Goal: Information Seeking & Learning: Learn about a topic

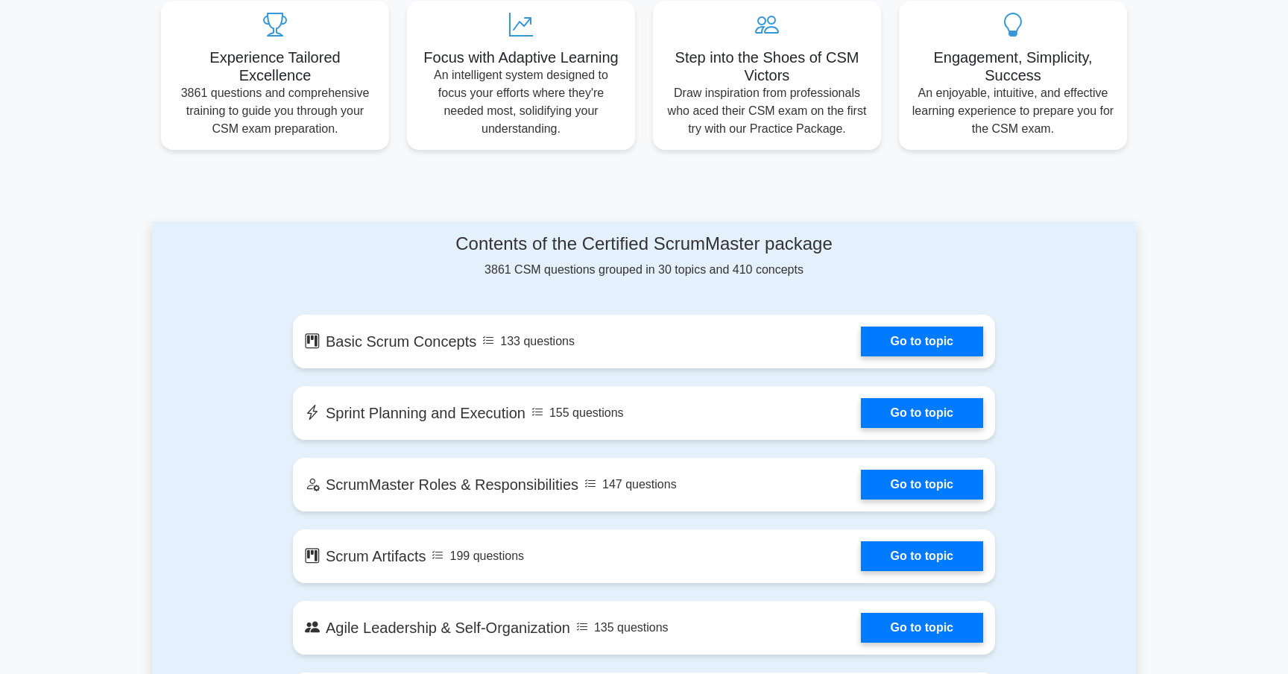
scroll to position [572, 0]
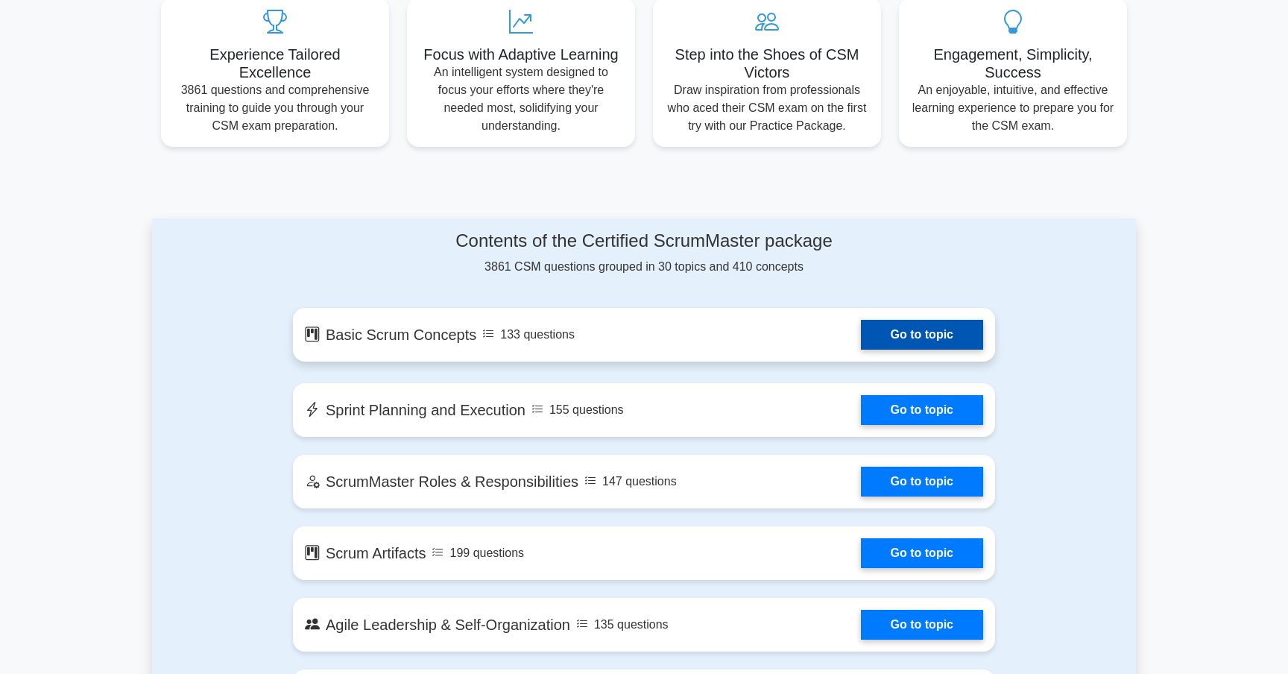
click at [894, 323] on link "Go to topic" at bounding box center [922, 335] width 122 height 30
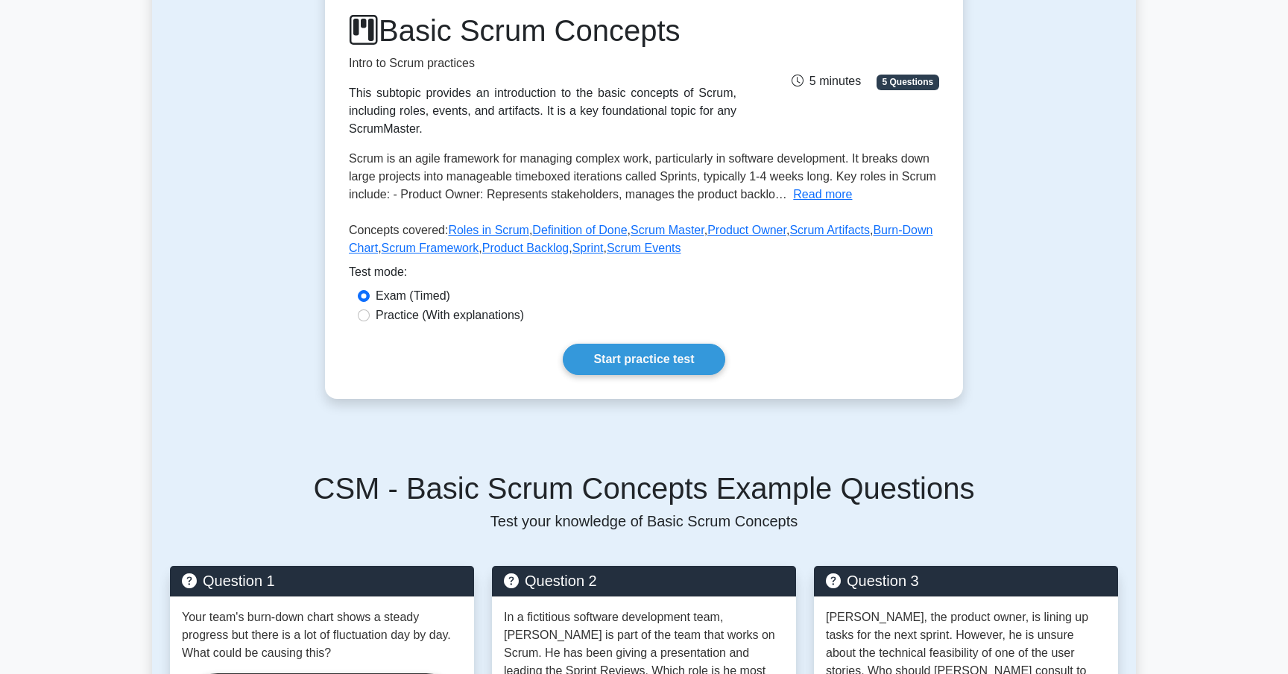
scroll to position [209, 0]
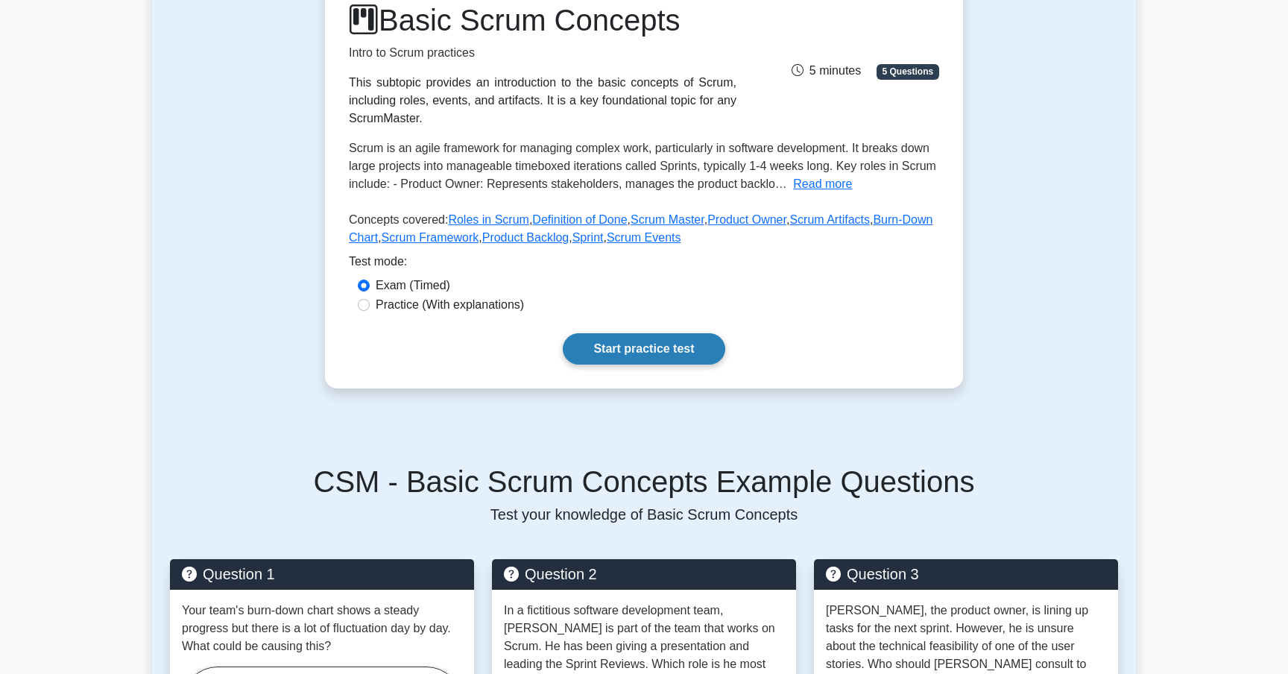
click at [630, 340] on link "Start practice test" at bounding box center [644, 348] width 162 height 31
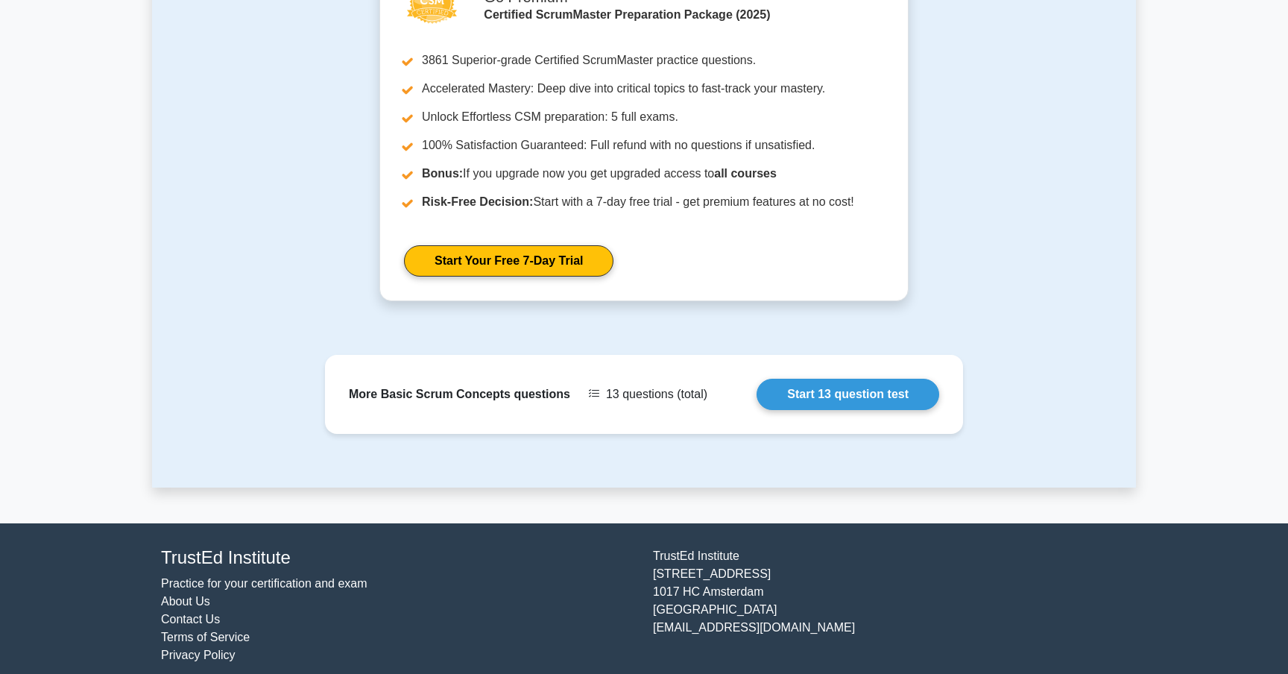
scroll to position [1265, 0]
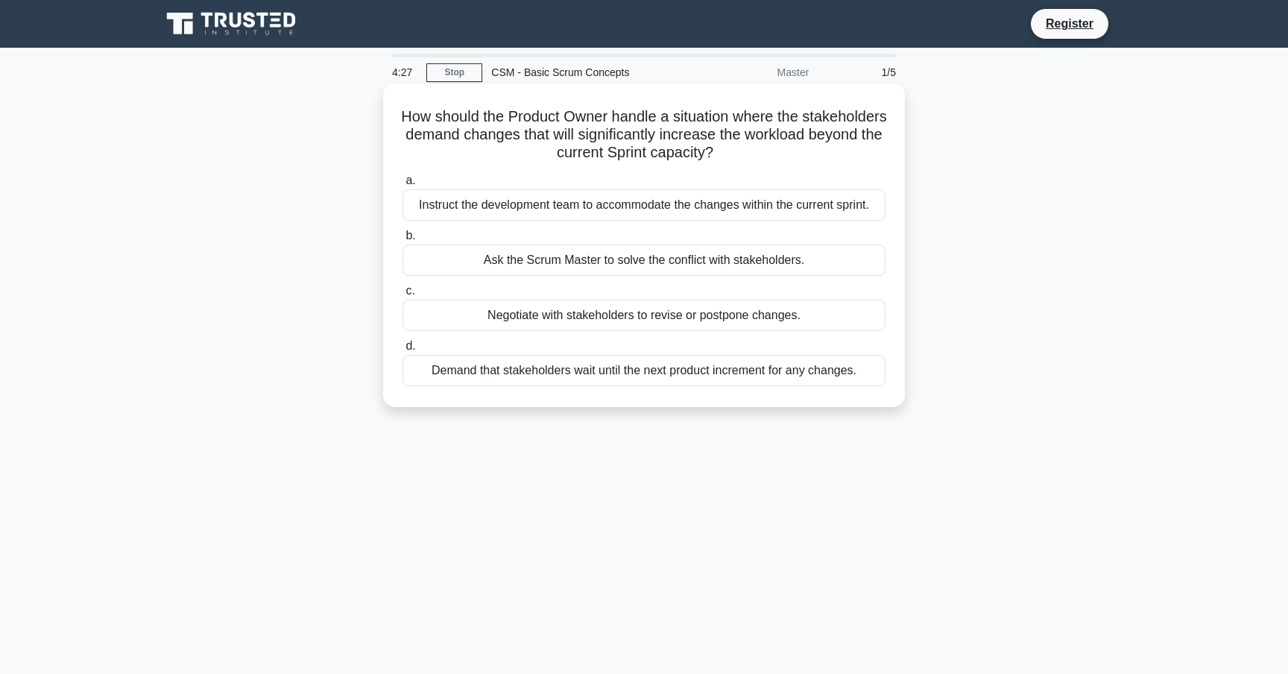
click at [533, 208] on div "Instruct the development team to accommodate the changes within the current spr…" at bounding box center [644, 204] width 483 height 31
click at [403, 186] on input "a. Instruct the development team to accommodate the changes within the current …" at bounding box center [403, 181] width 0 height 10
